Goal: Task Accomplishment & Management: Manage account settings

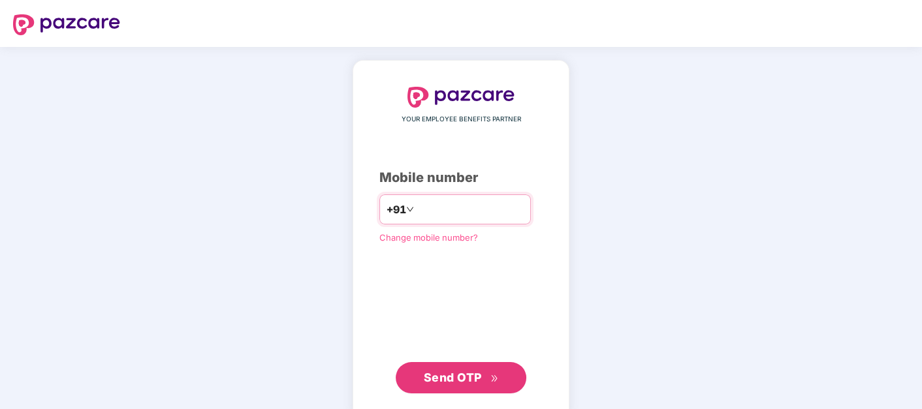
type input "**********"
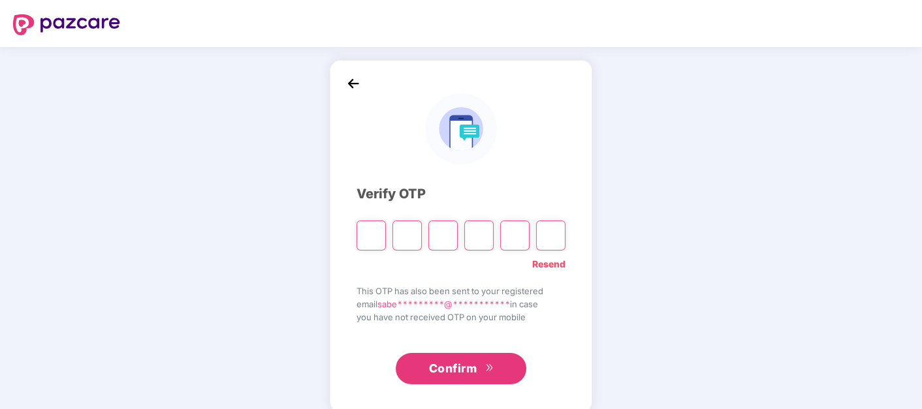
type input "*"
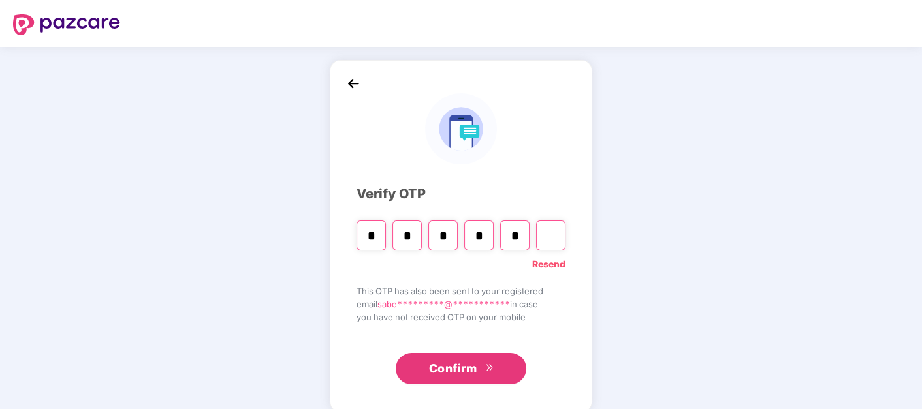
type input "*"
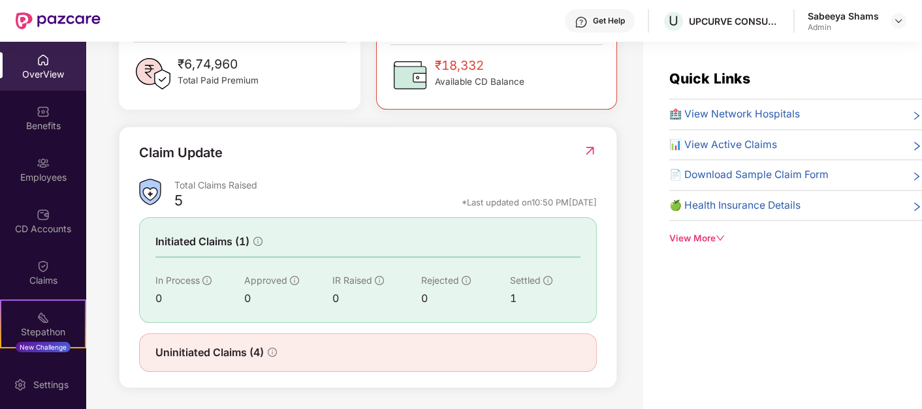
click at [91, 21] on img at bounding box center [58, 20] width 85 height 17
